Goal: Book appointment/travel/reservation

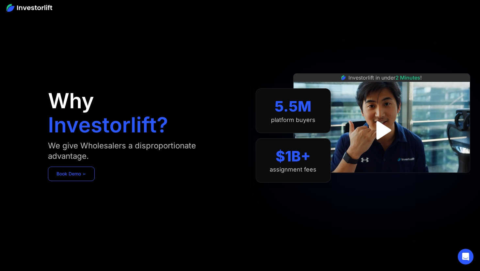
click at [83, 178] on link "Book Demo ➢" at bounding box center [71, 174] width 47 height 14
